Goal: Task Accomplishment & Management: Use online tool/utility

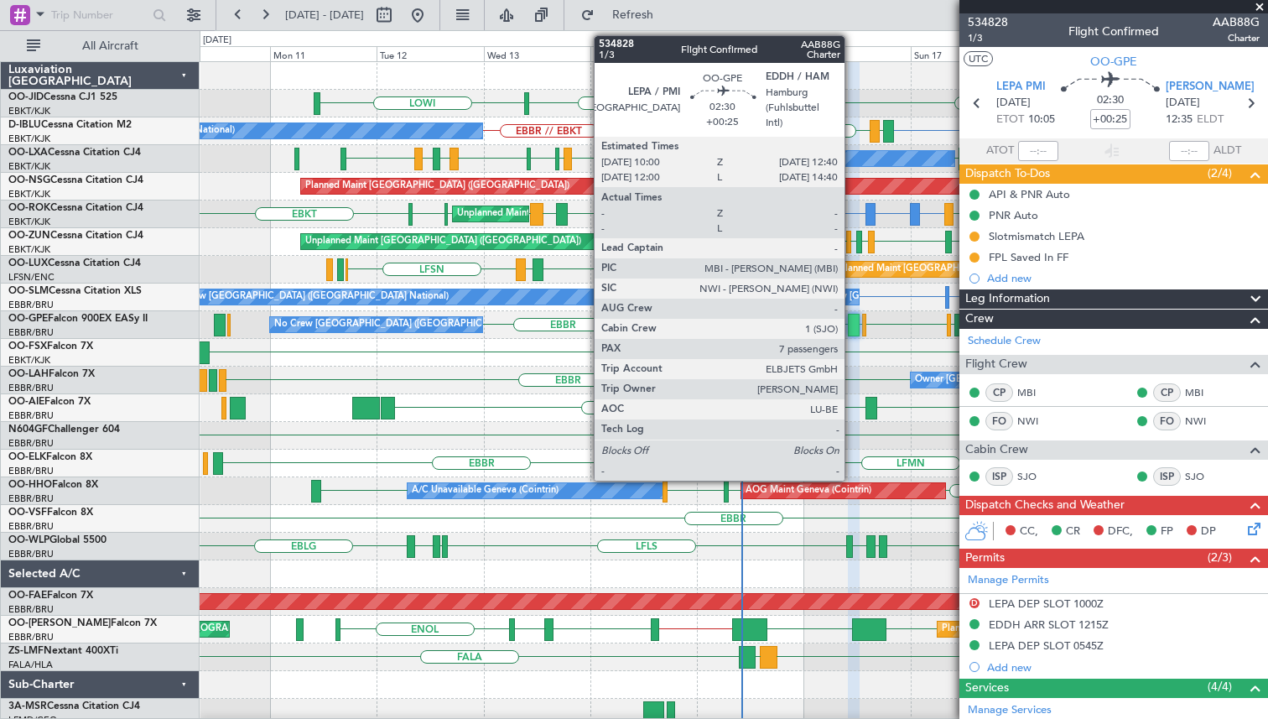
scroll to position [91, 0]
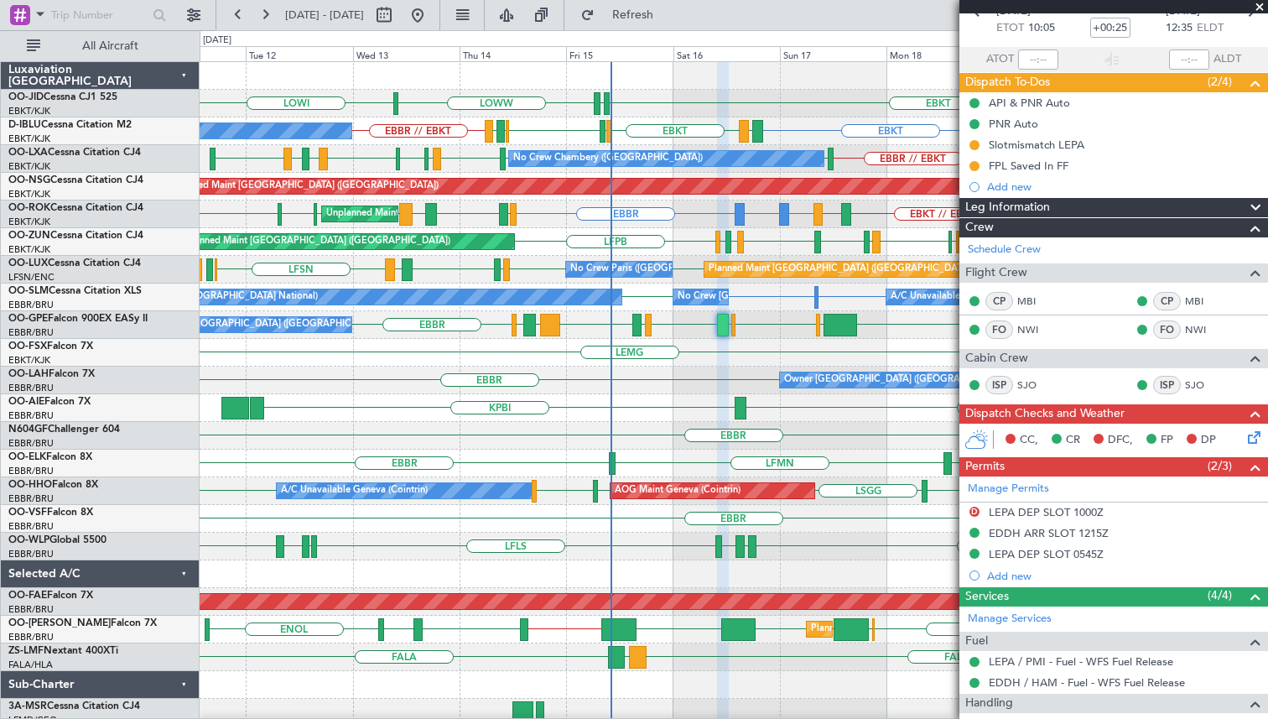
click at [752, 328] on div "EBBR [GEOGRAPHIC_DATA] LEPA LFRG [GEOGRAPHIC_DATA] [PERSON_NAME] [GEOGRAPHIC_DA…" at bounding box center [734, 325] width 1068 height 28
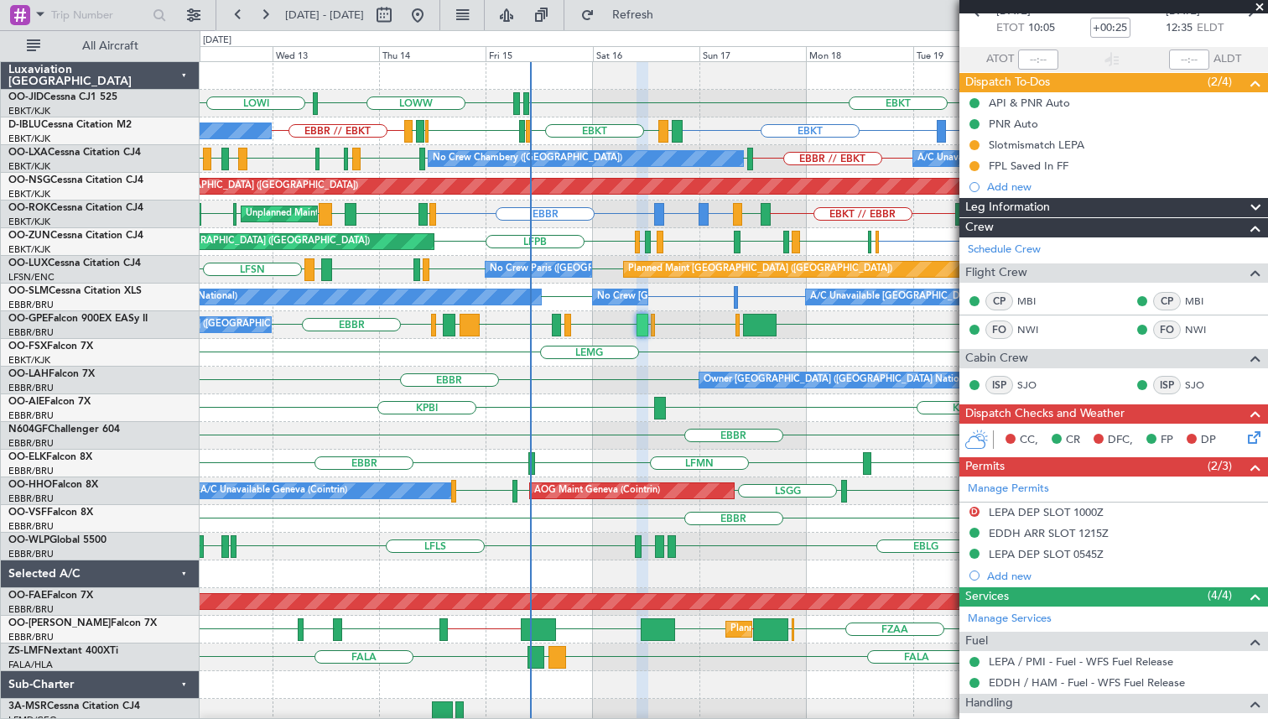
click at [681, 351] on div "LEMG [GEOGRAPHIC_DATA] EBKT" at bounding box center [734, 353] width 1068 height 28
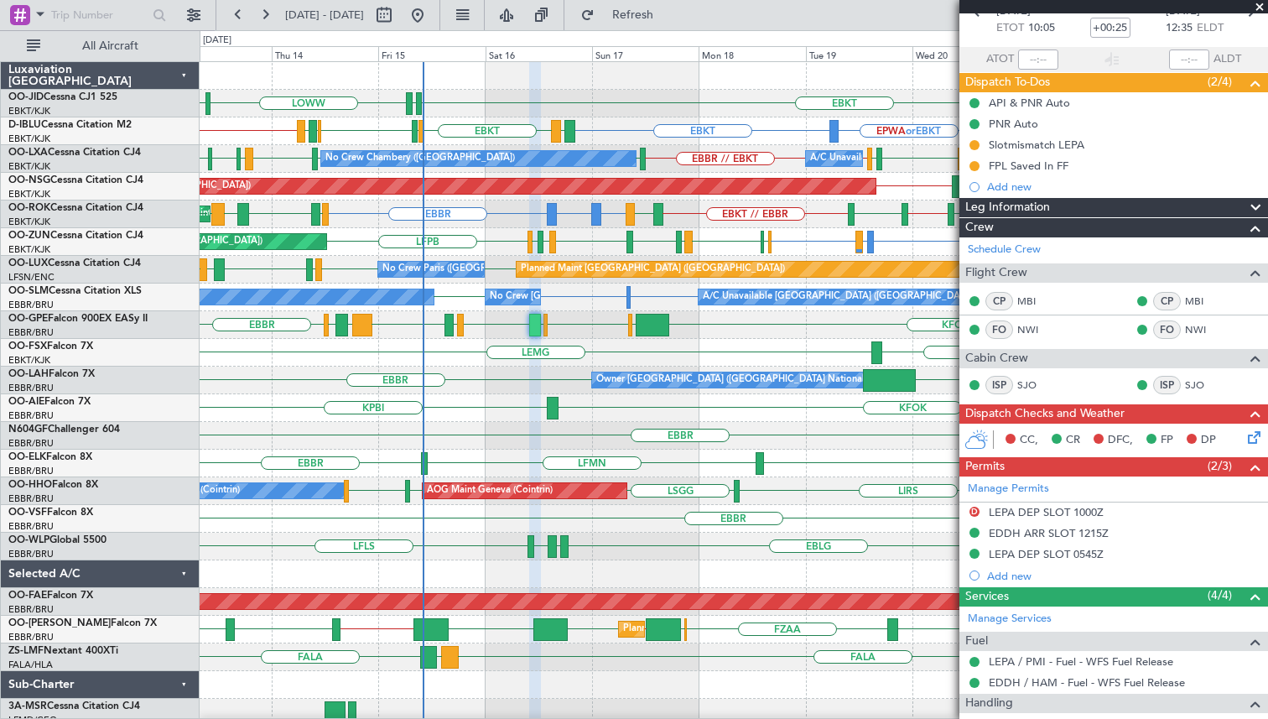
click at [517, 332] on div "EBBR [GEOGRAPHIC_DATA] LEPA LFRG [GEOGRAPHIC_DATA] [PERSON_NAME] [GEOGRAPHIC_DA…" at bounding box center [734, 325] width 1068 height 28
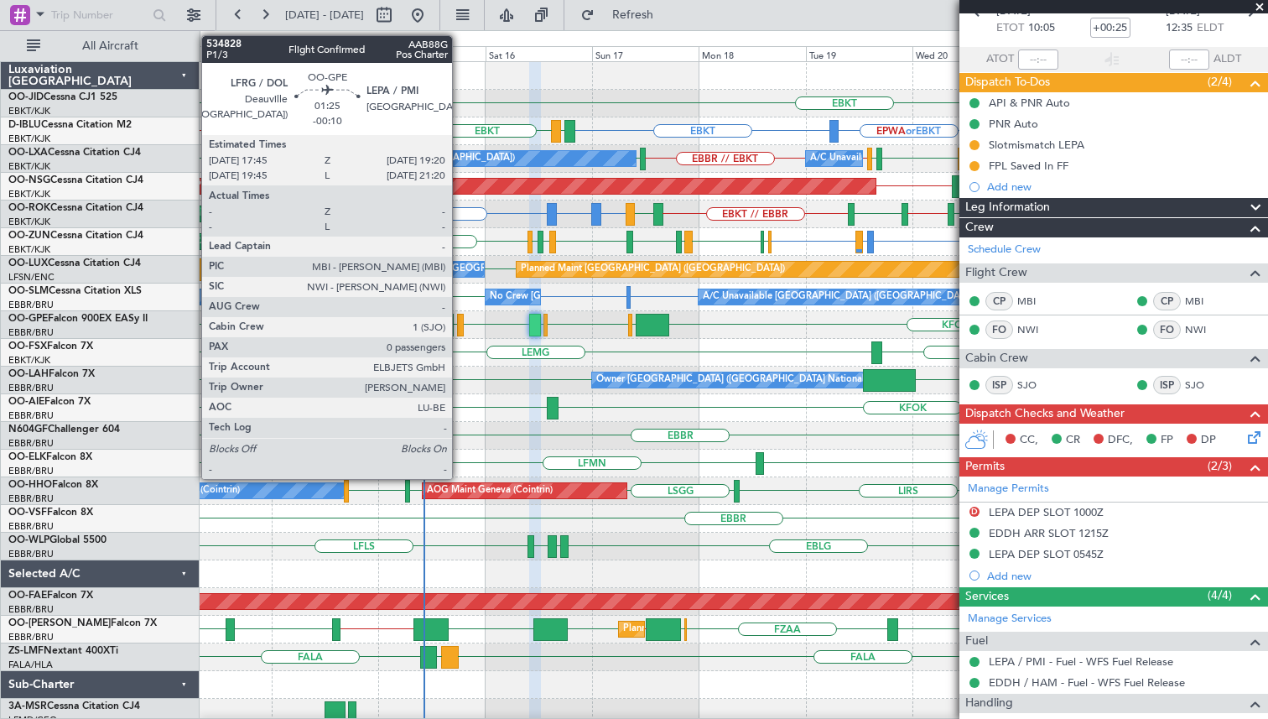
click at [460, 330] on div at bounding box center [461, 325] width 8 height 23
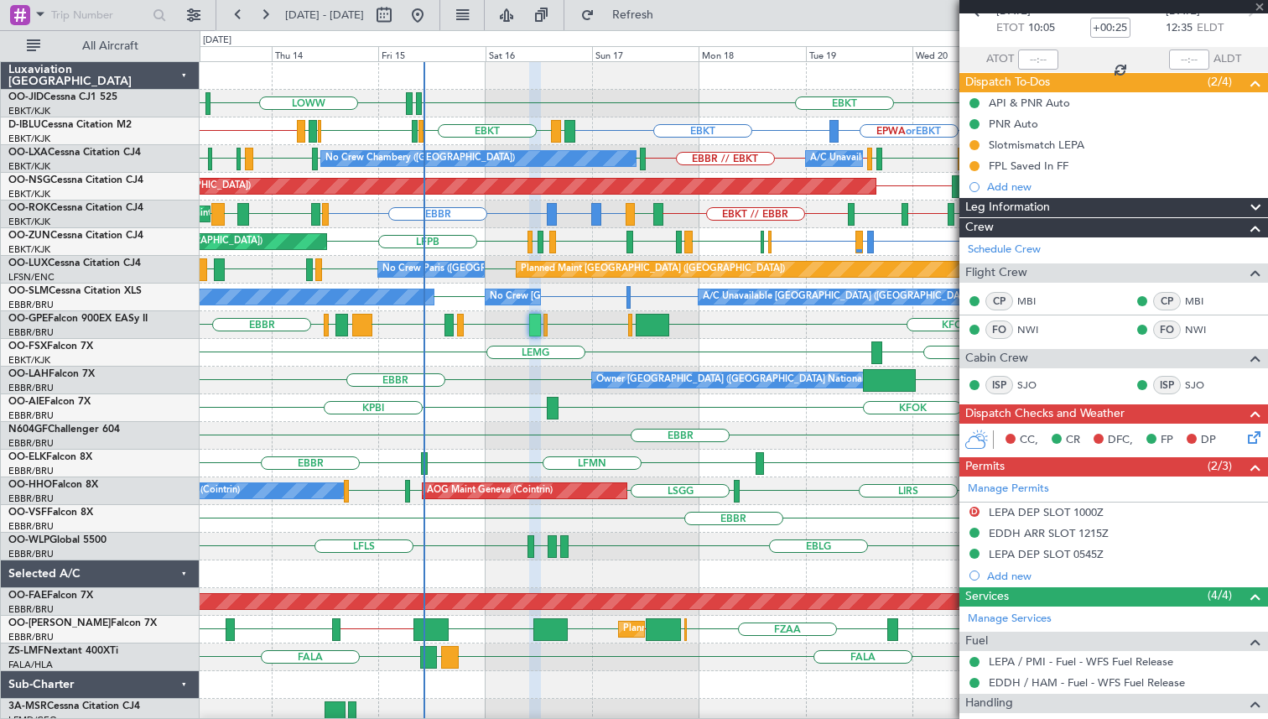
type input "-00:10"
type input "0"
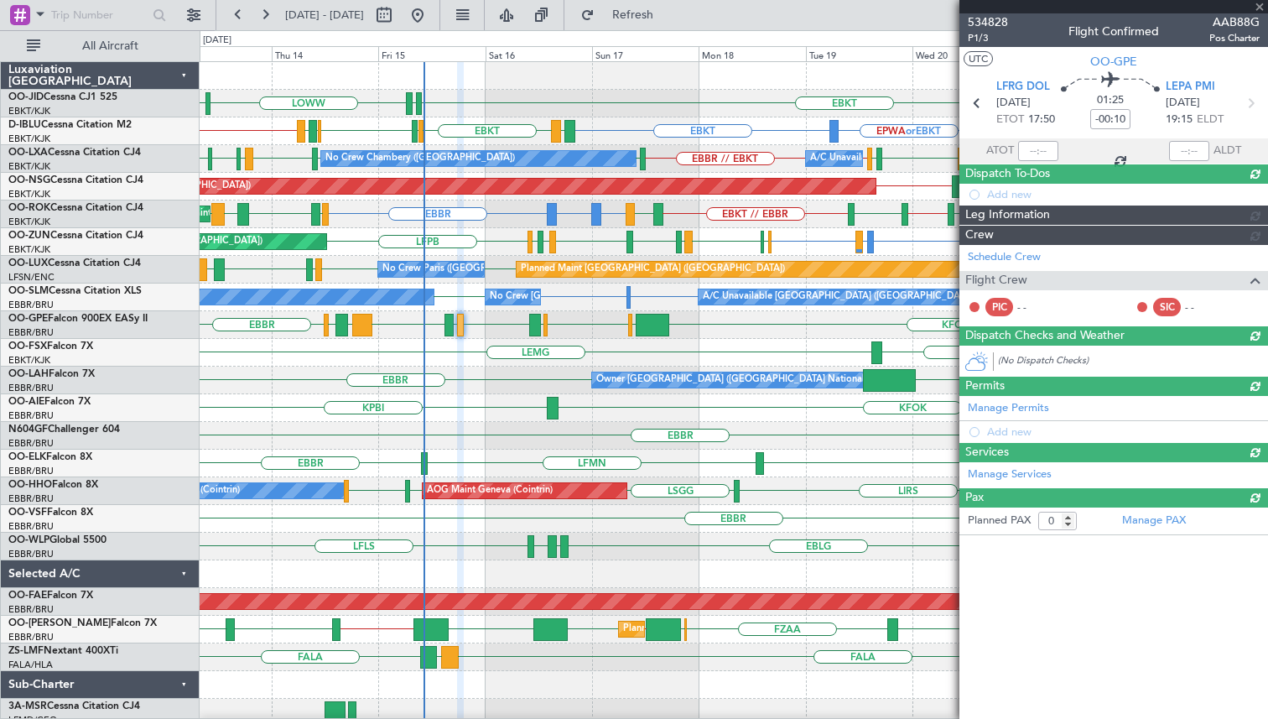
scroll to position [0, 0]
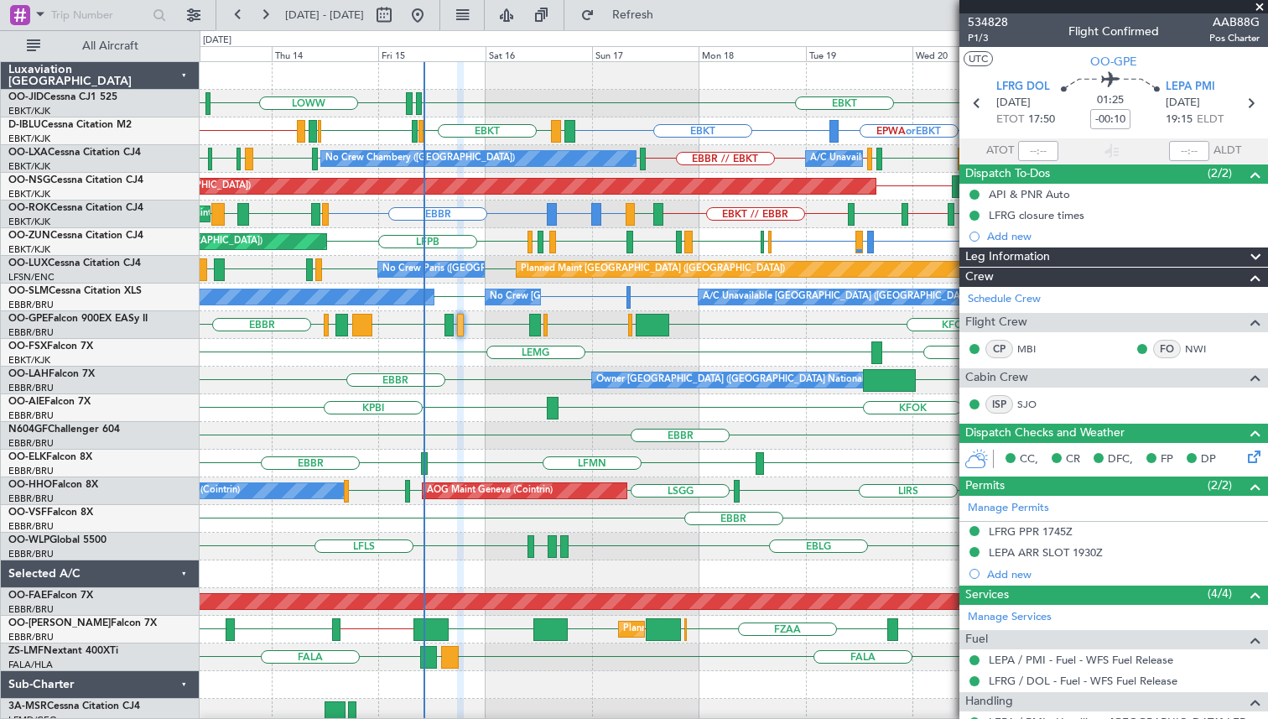
click at [473, 324] on div "EBBR [GEOGRAPHIC_DATA] LEPA LFRG [GEOGRAPHIC_DATA] [PERSON_NAME] [GEOGRAPHIC_DA…" at bounding box center [734, 325] width 1068 height 28
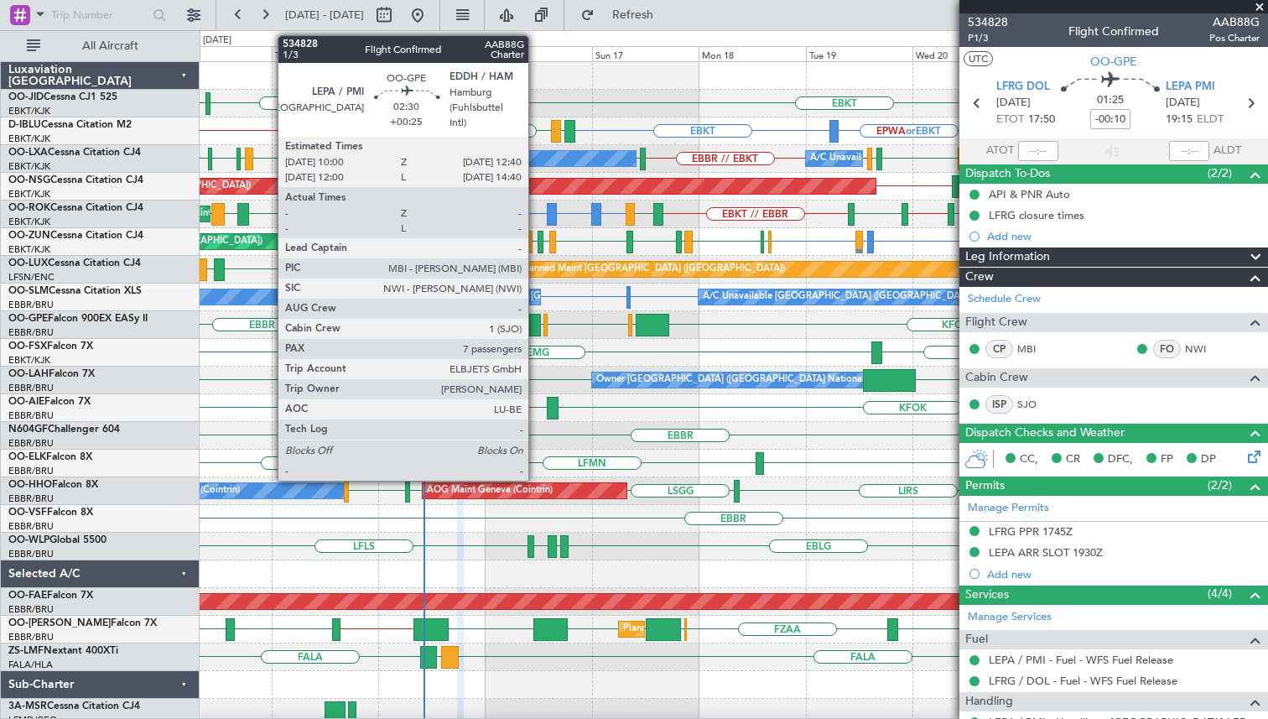
click at [536, 328] on div at bounding box center [535, 325] width 13 height 23
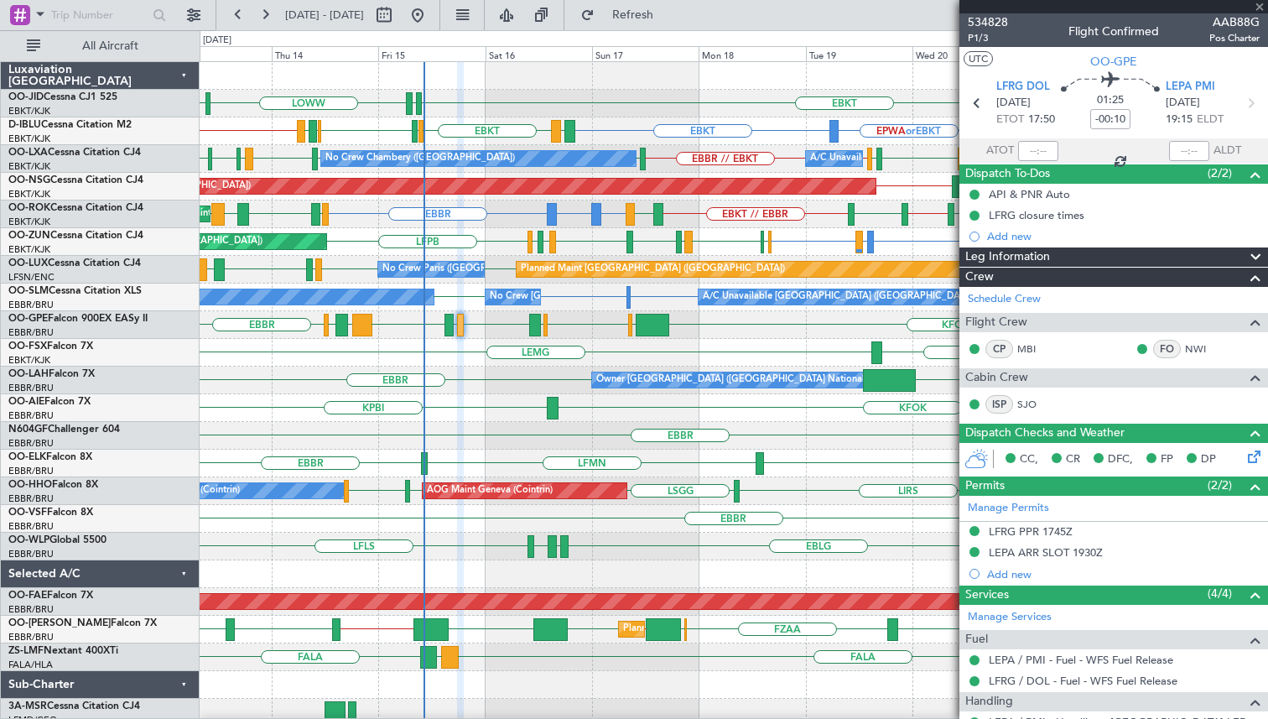
type input "+00:25"
type input "7"
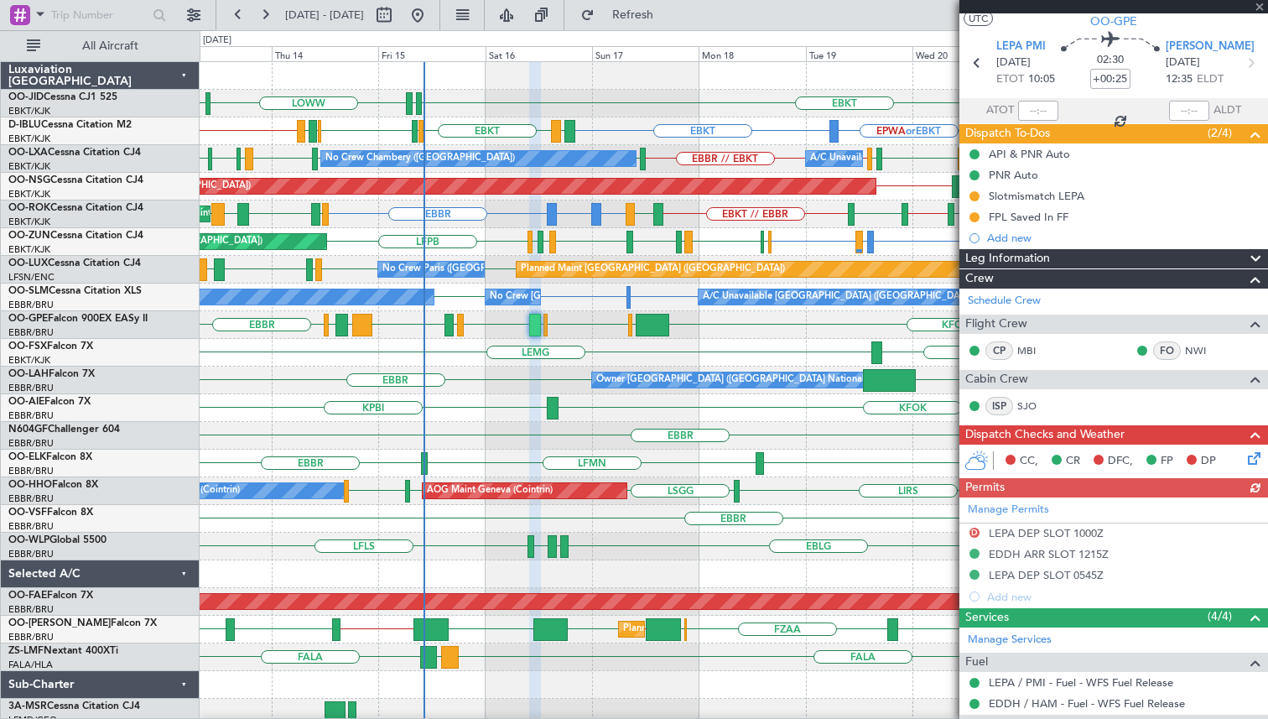
scroll to position [47, 0]
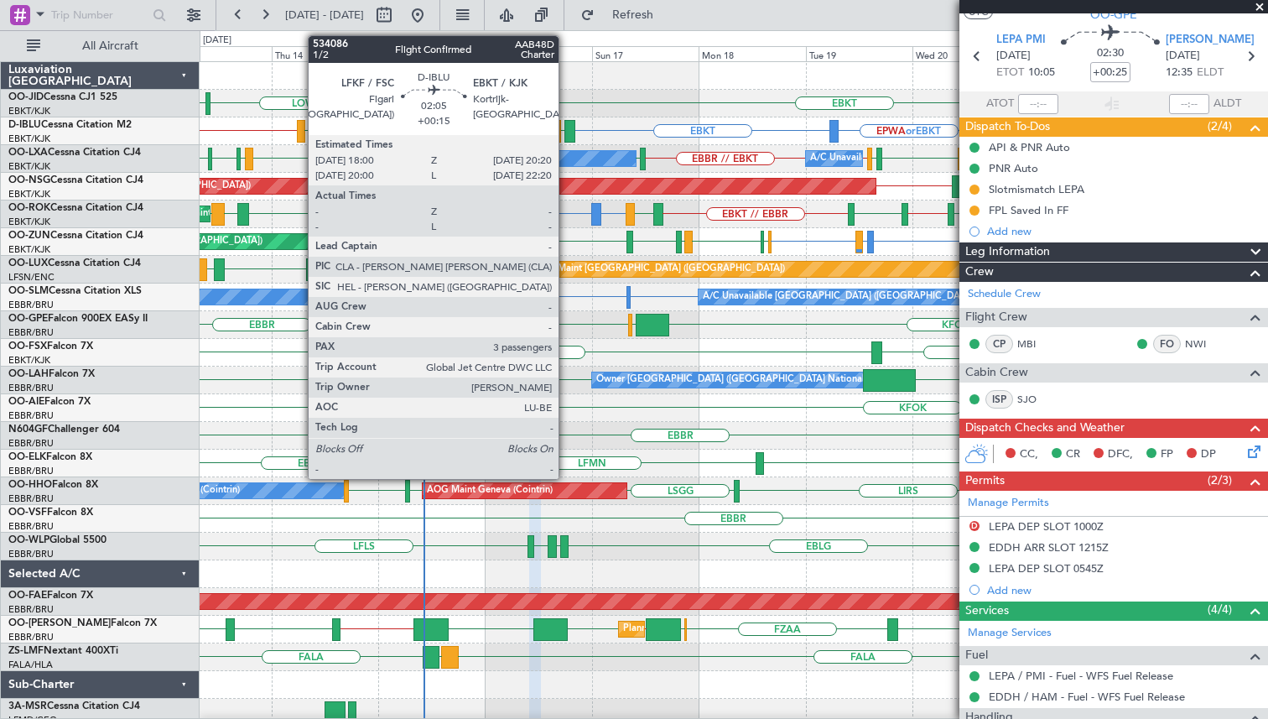
click at [566, 134] on div at bounding box center [570, 131] width 11 height 23
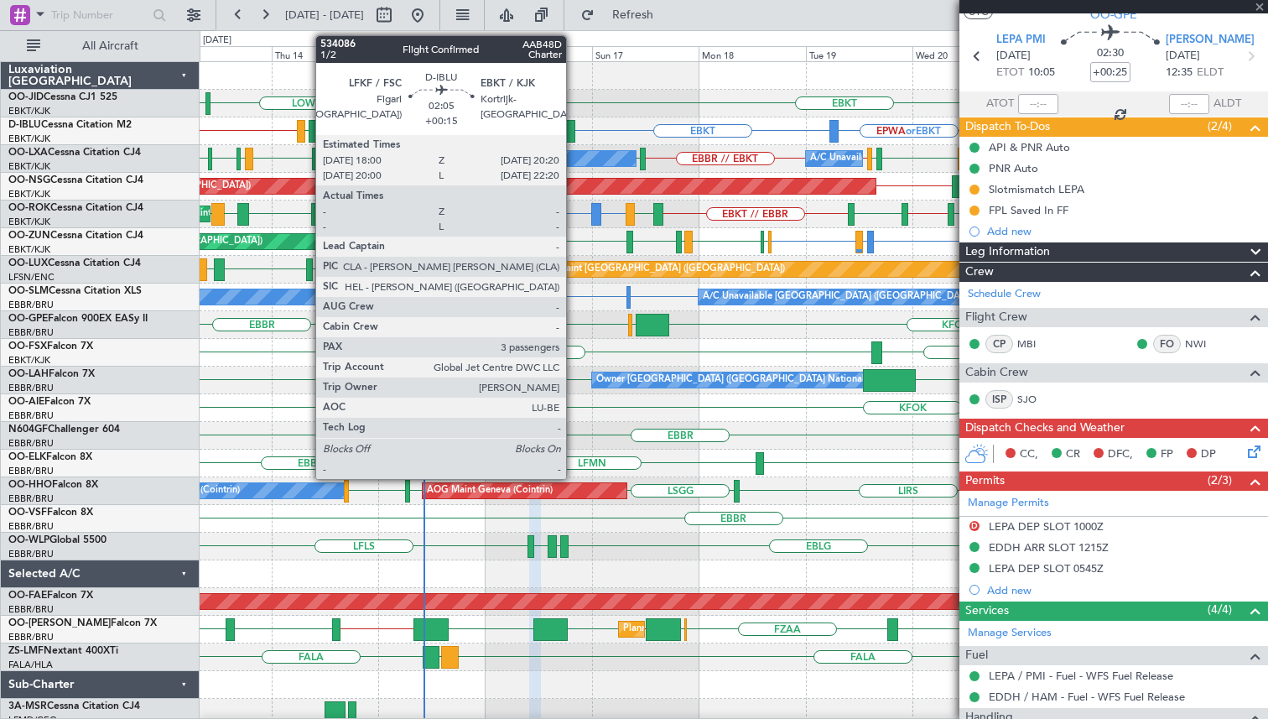
type input "+00:15"
type input "3"
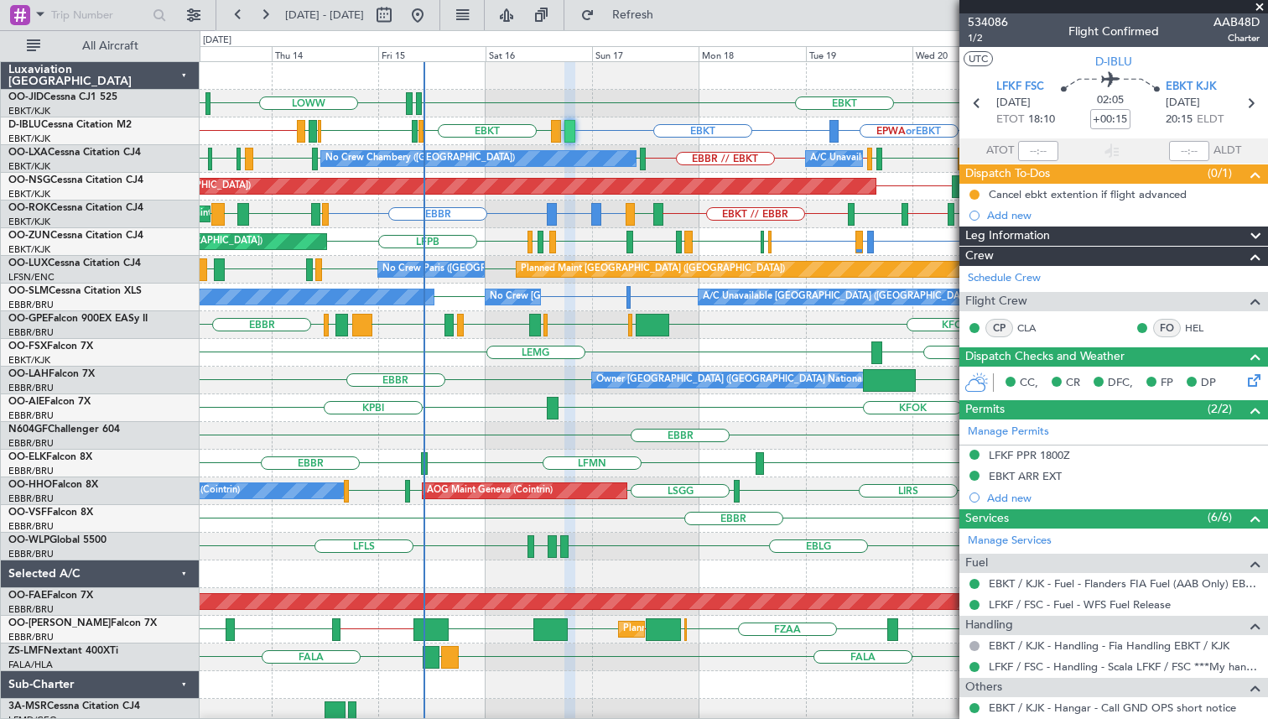
scroll to position [222, 0]
